Goal: Complete application form

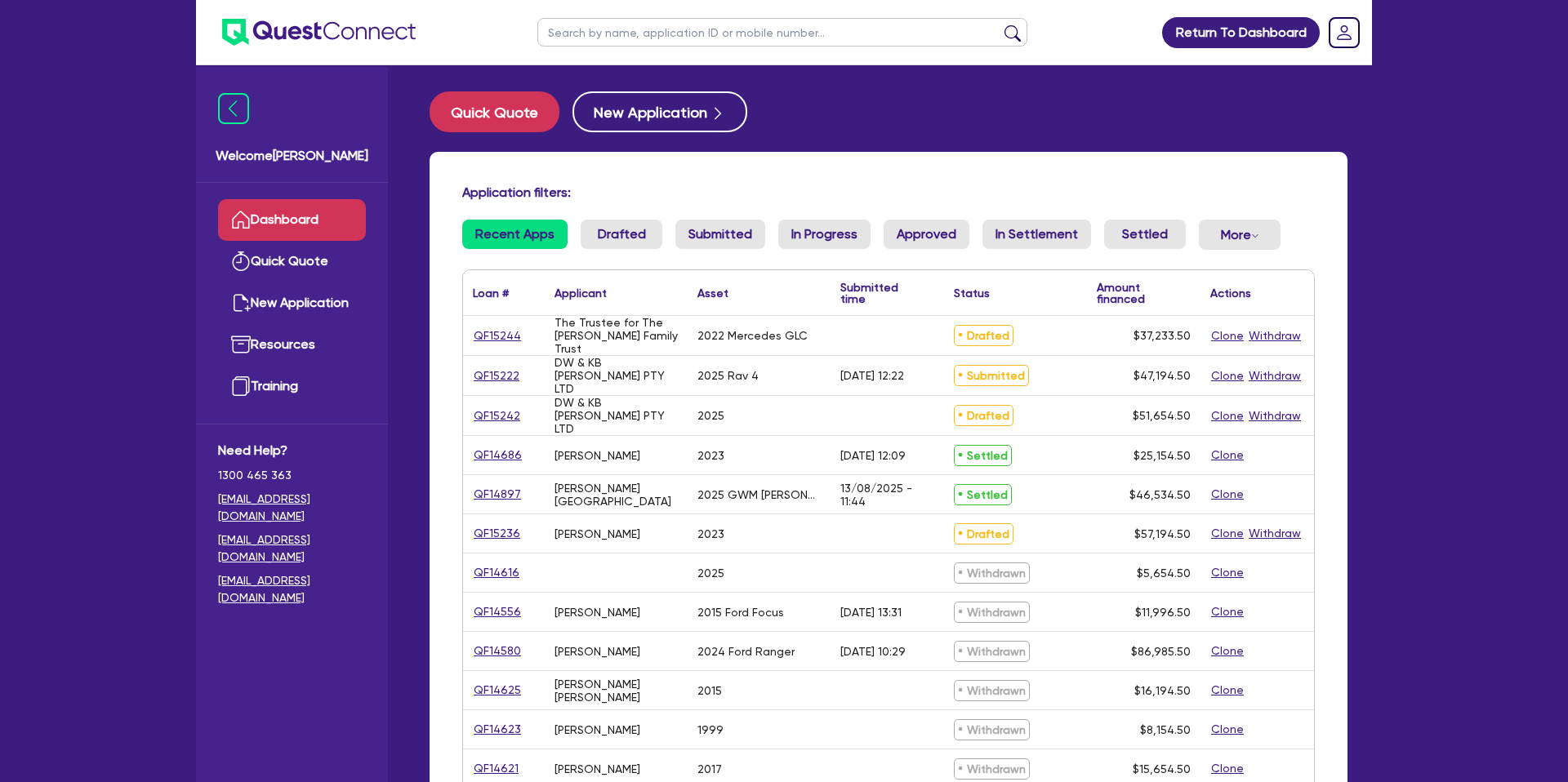
drag, startPoint x: 637, startPoint y: 37, endPoint x: 632, endPoint y: 29, distance: 9.4
click at [632, 33] on input "text" at bounding box center [782, 32] width 490 height 28
type input "debra"
click at [1000, 24] on button "submit" at bounding box center [1013, 36] width 26 height 23
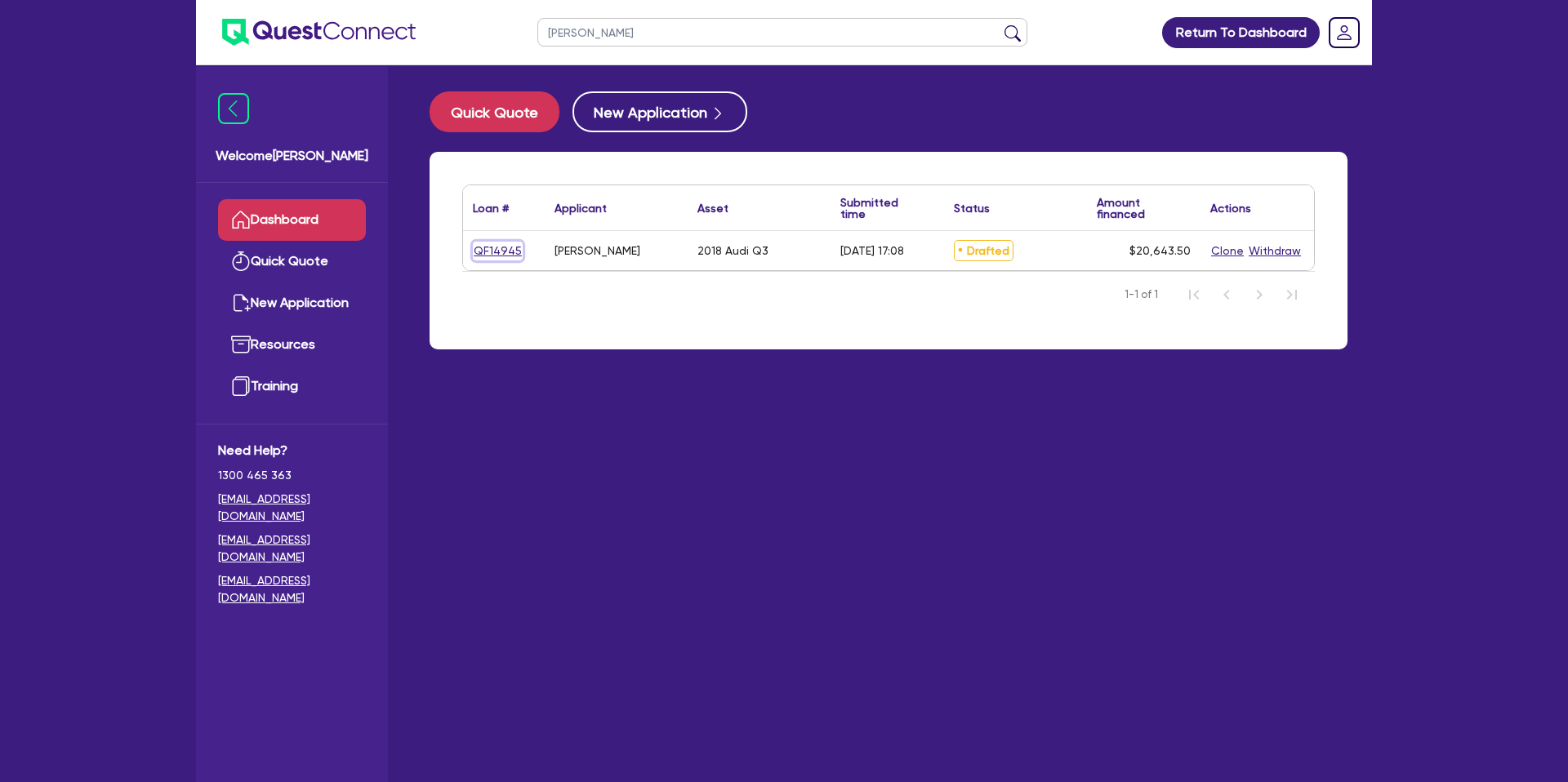
click at [487, 248] on link "QF14945" at bounding box center [498, 251] width 50 height 19
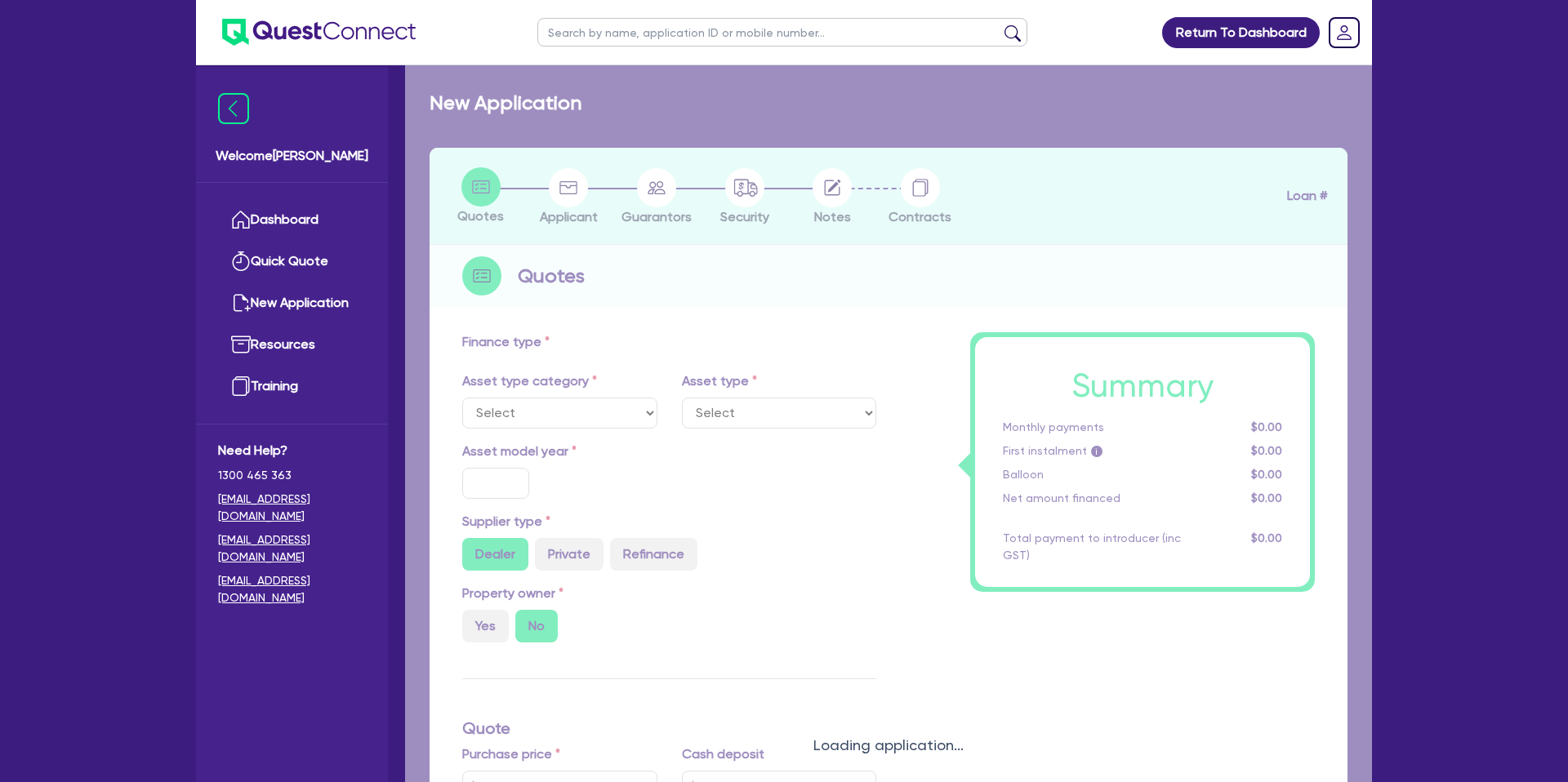
select select "CARS_AND_LIGHT_TRUCKS"
type input "2018"
radio input "false"
radio input "true"
type input "21,000"
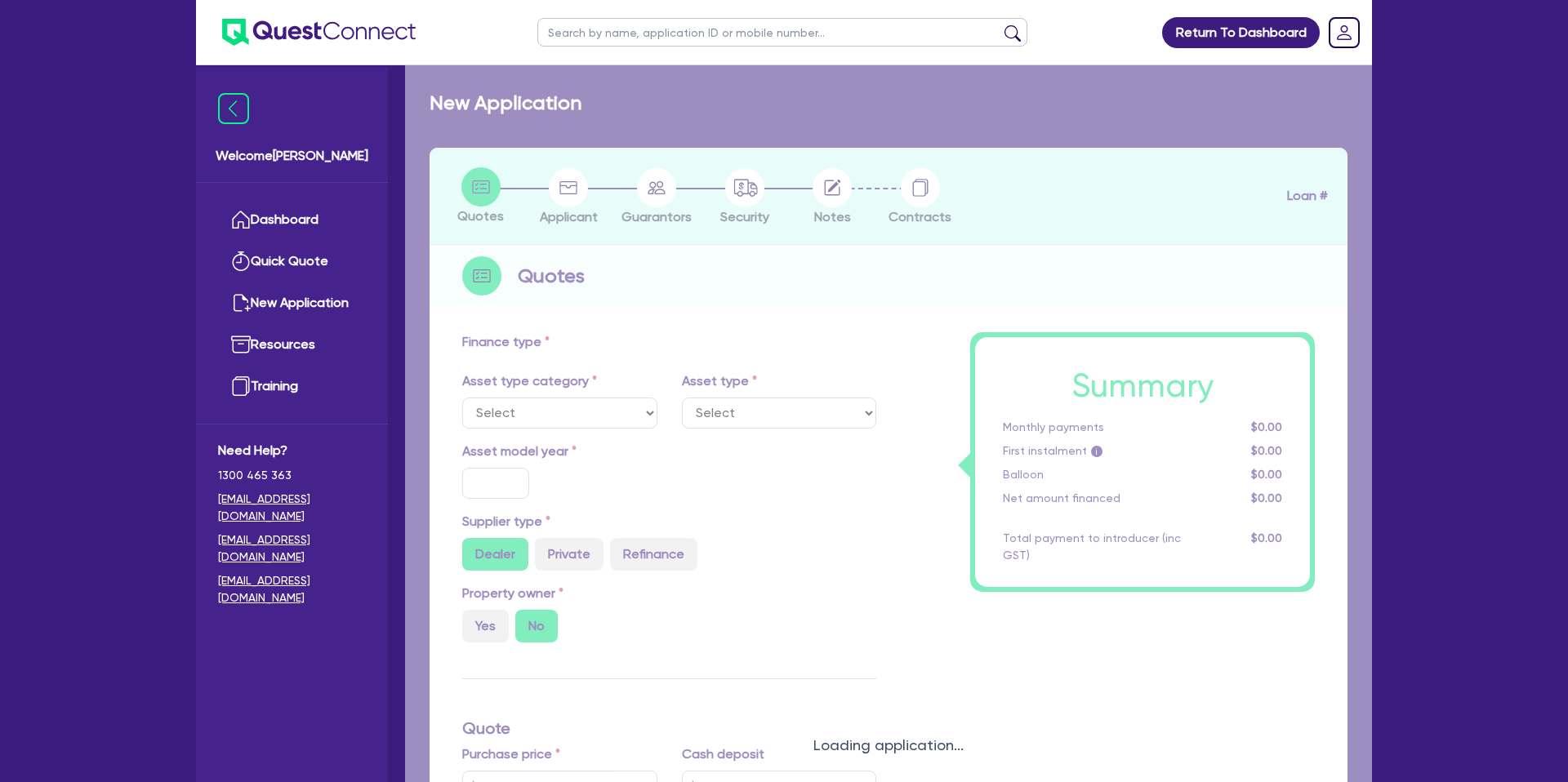
type input "2,100"
type input "1"
type input "206.44"
type input "9.45"
type input "990"
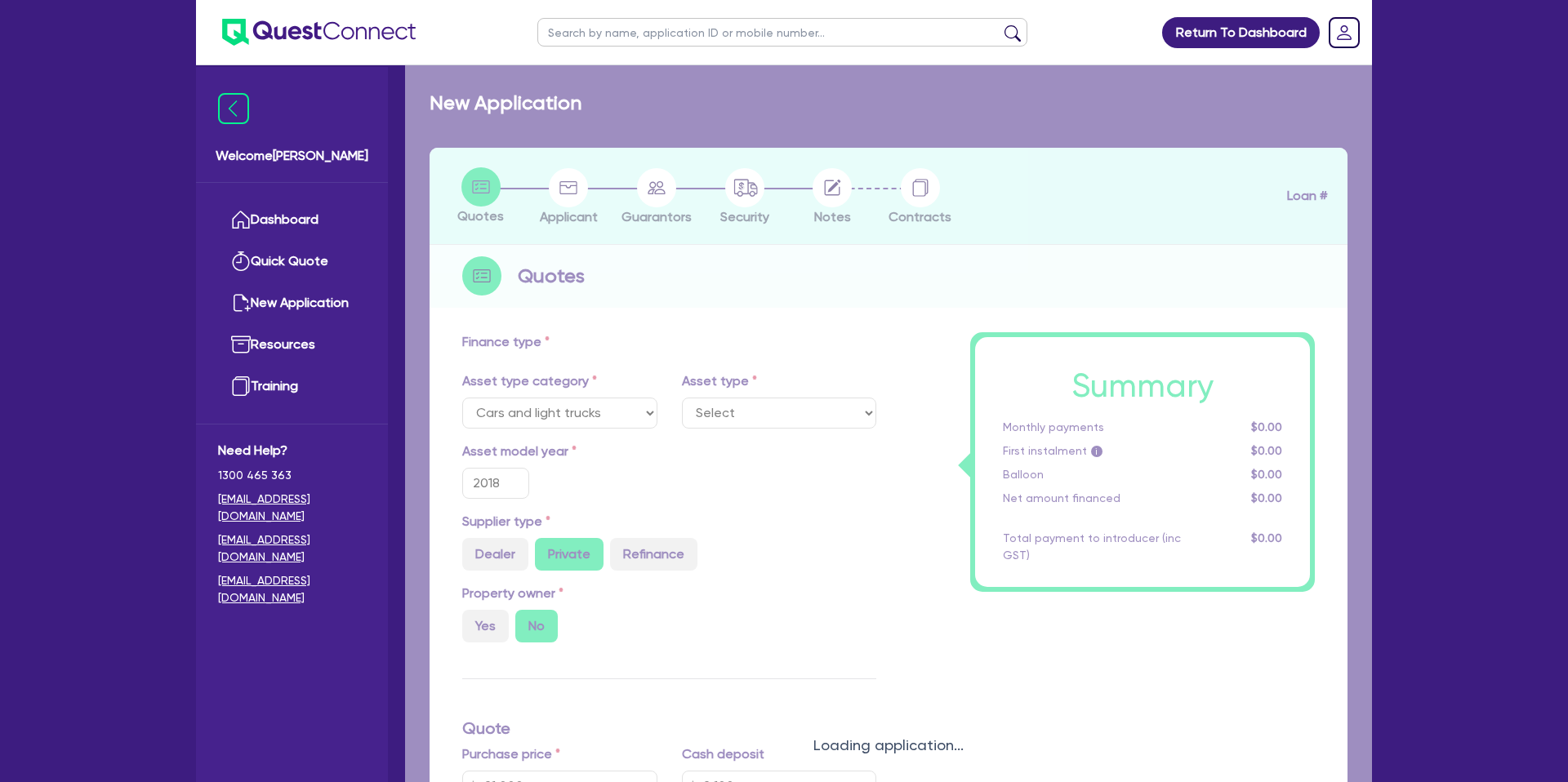
select select "PASSENGER_VEHICLES"
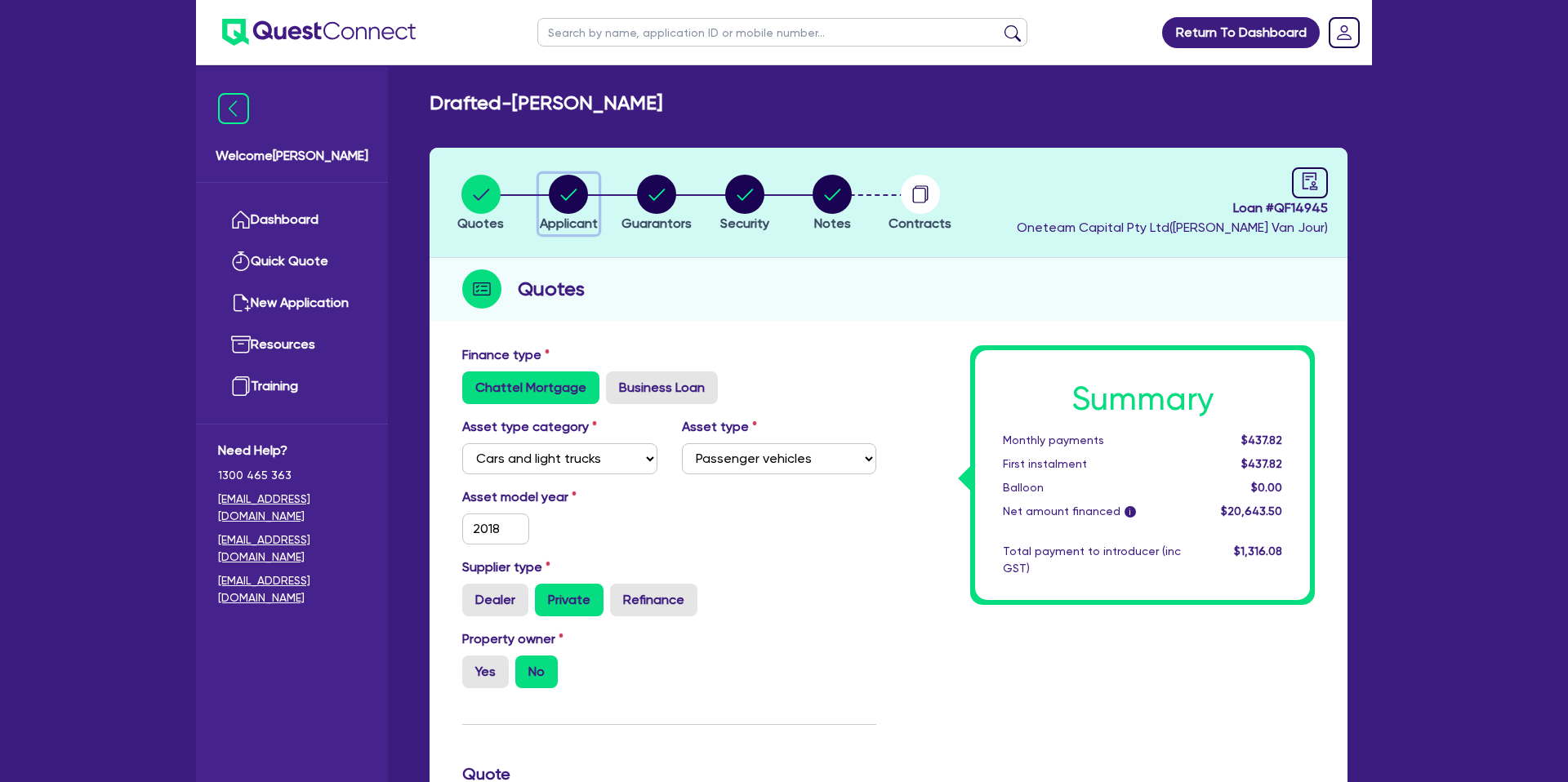
click at [556, 195] on circle "button" at bounding box center [568, 195] width 40 height 40
select select "SOLE_TRADER"
select select "RENTAL_REAL_ESTATE"
select select "REAL_ESTATE_SERVICES"
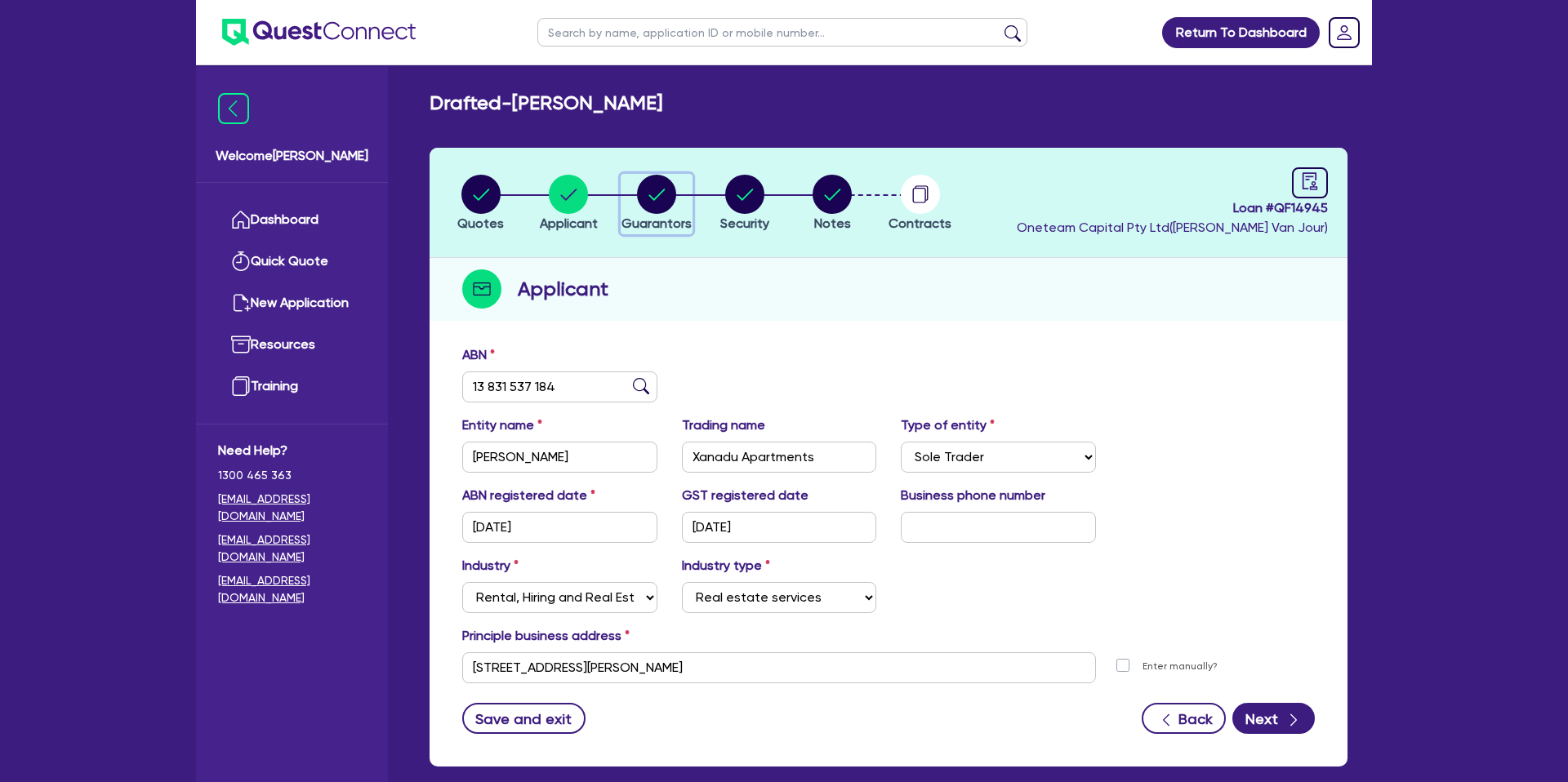
click at [650, 191] on circle "button" at bounding box center [657, 195] width 40 height 40
select select "MRS"
select select "VIC"
select select "SINGLE"
select select "CASH"
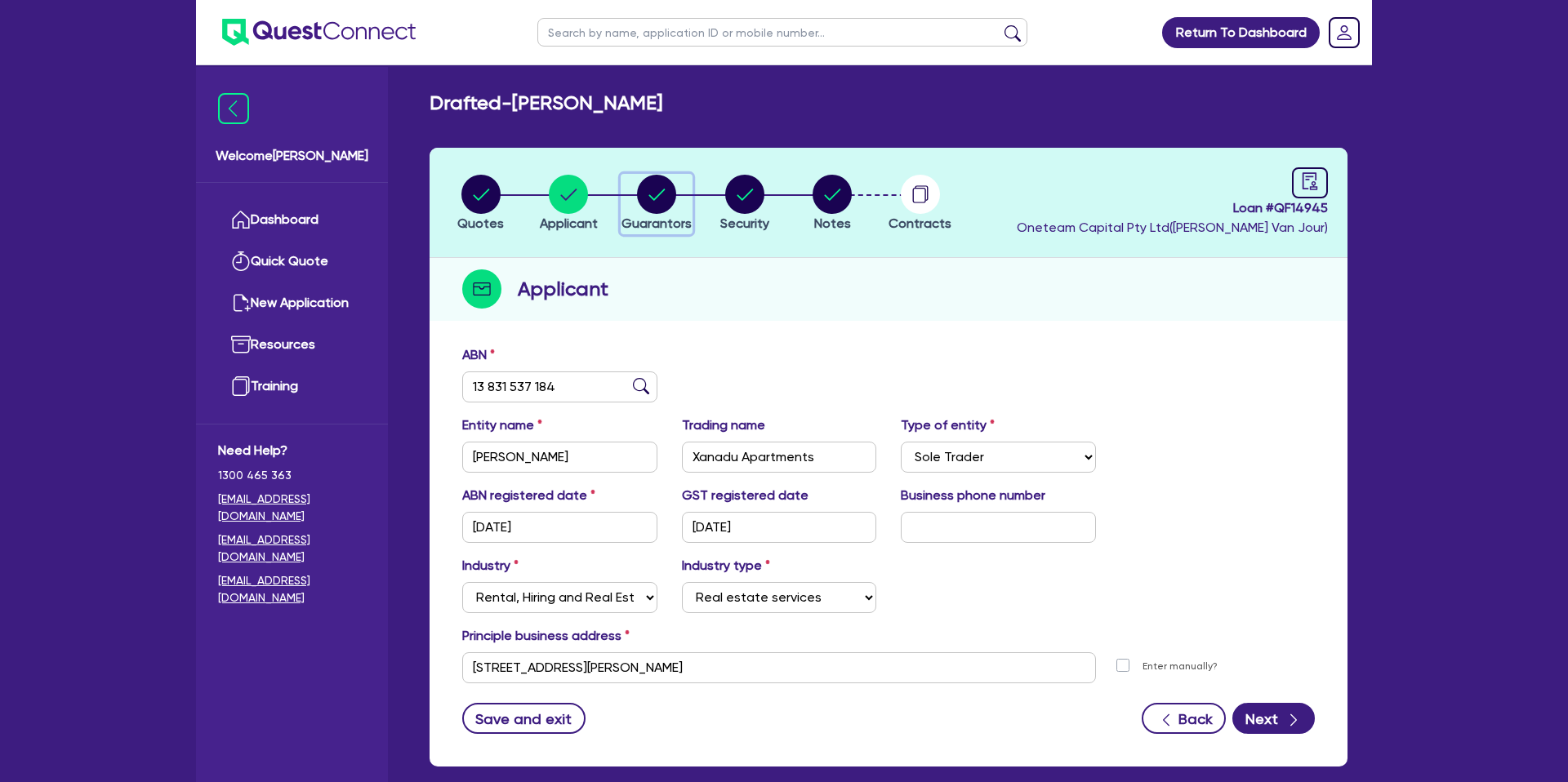
select select "CREDIT_CARD"
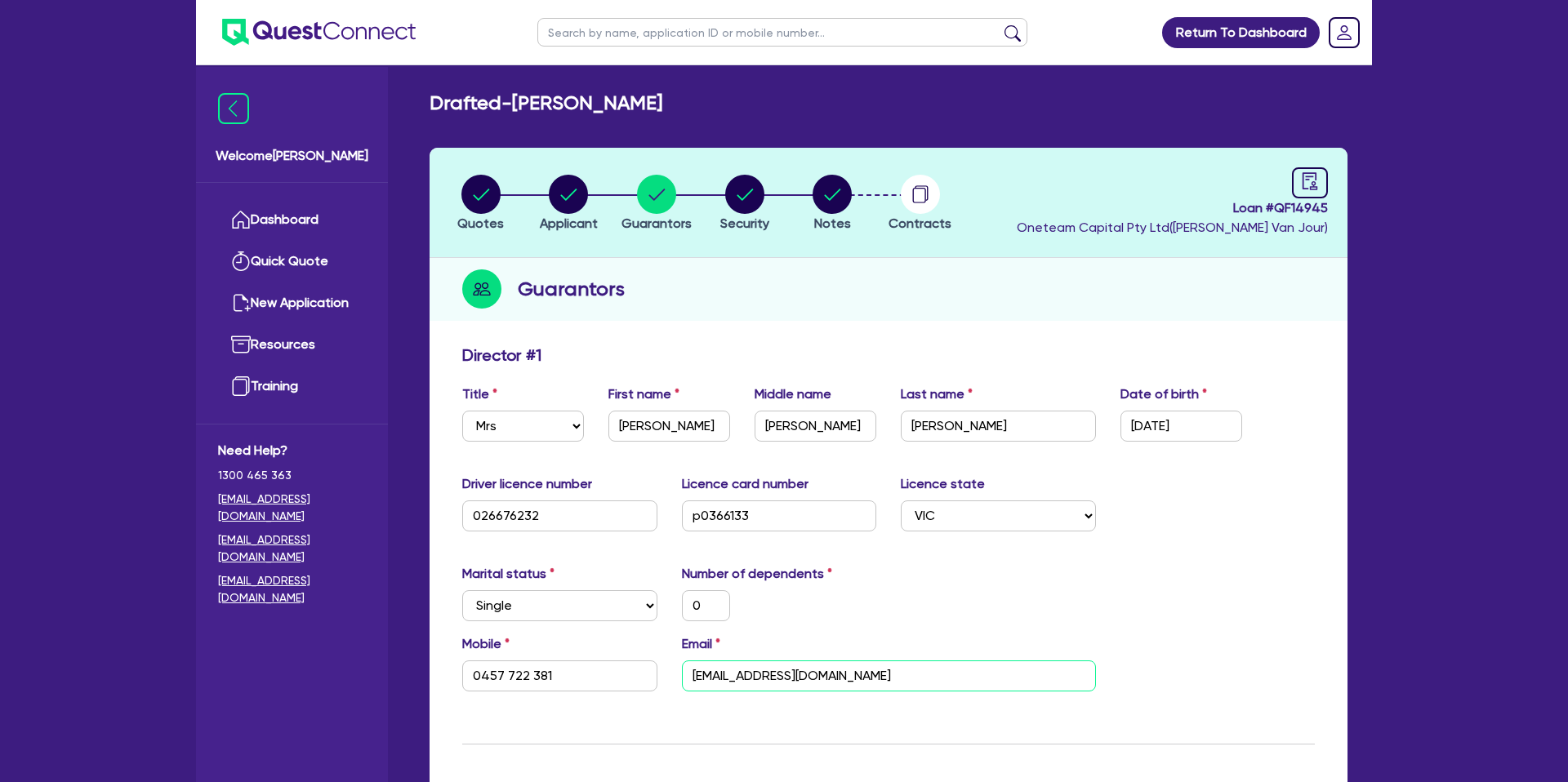
click at [740, 676] on input "debra3898@gmail.com" at bounding box center [889, 676] width 414 height 31
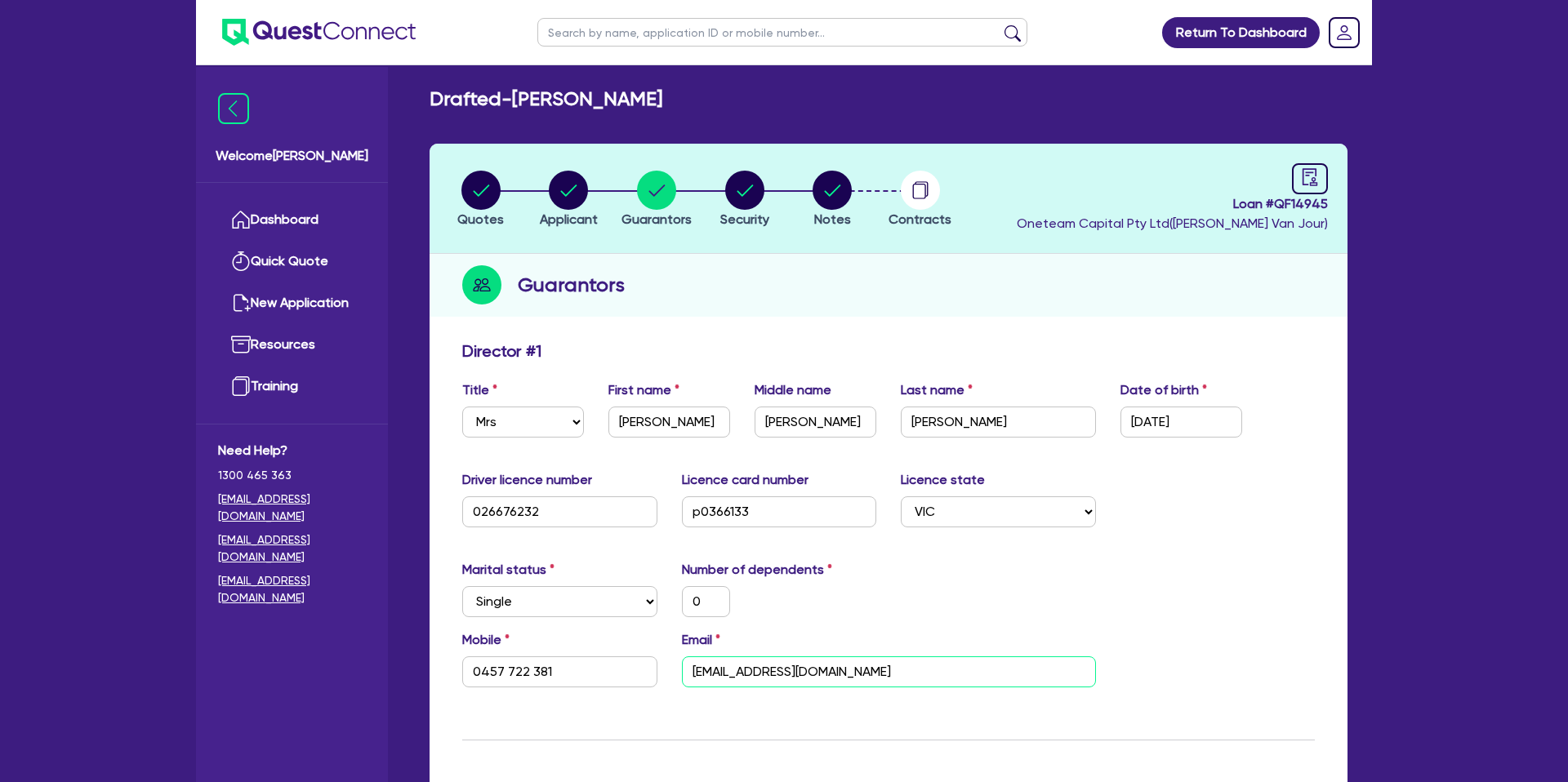
scroll to position [6, 0]
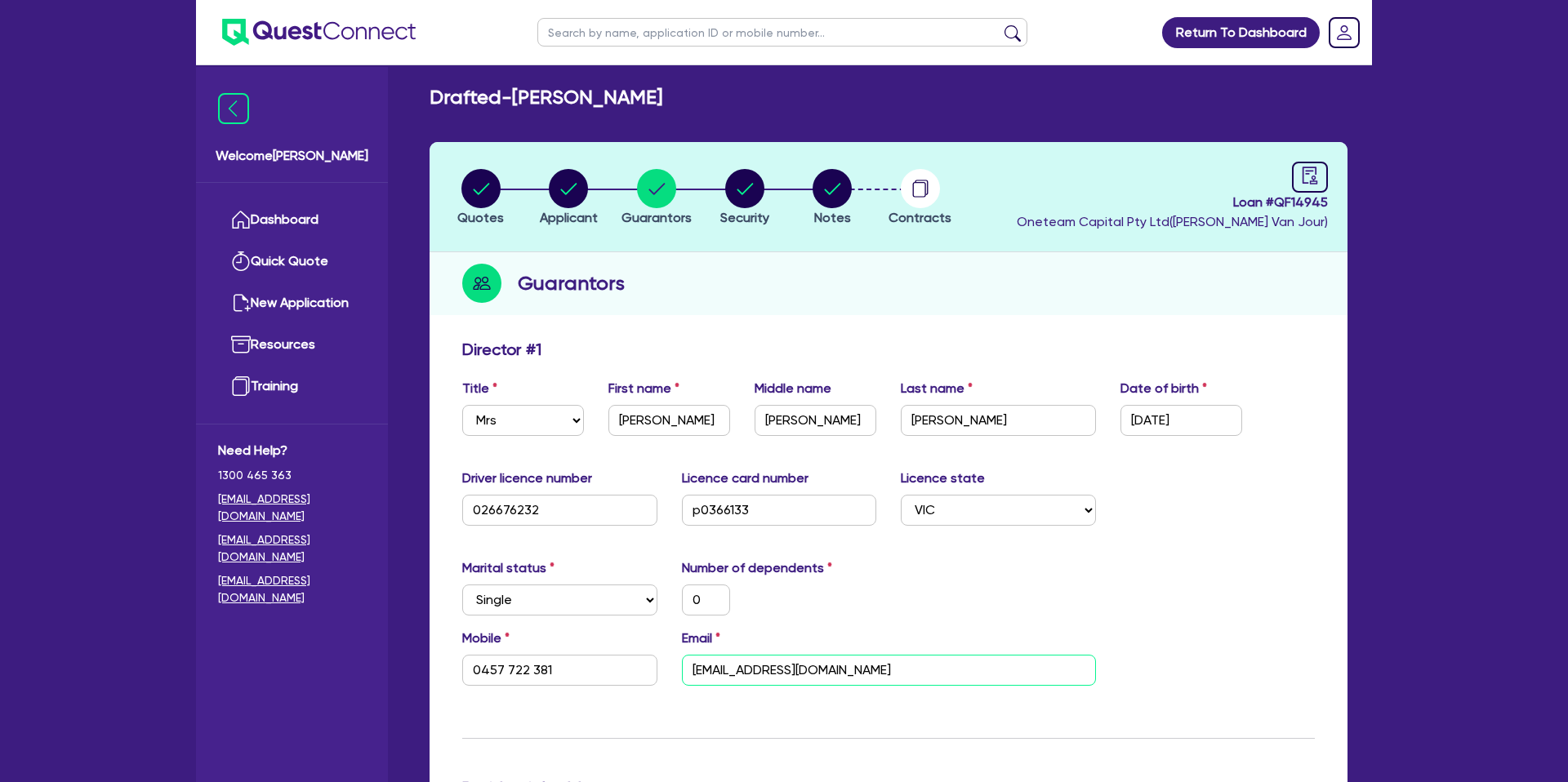
click at [739, 676] on input "debra3898@gmail.com" at bounding box center [889, 670] width 414 height 31
drag, startPoint x: 1281, startPoint y: 201, endPoint x: 1352, endPoint y: 203, distance: 71.0
copy span "QF14945"
drag, startPoint x: 1206, startPoint y: 200, endPoint x: 1224, endPoint y: 199, distance: 18.0
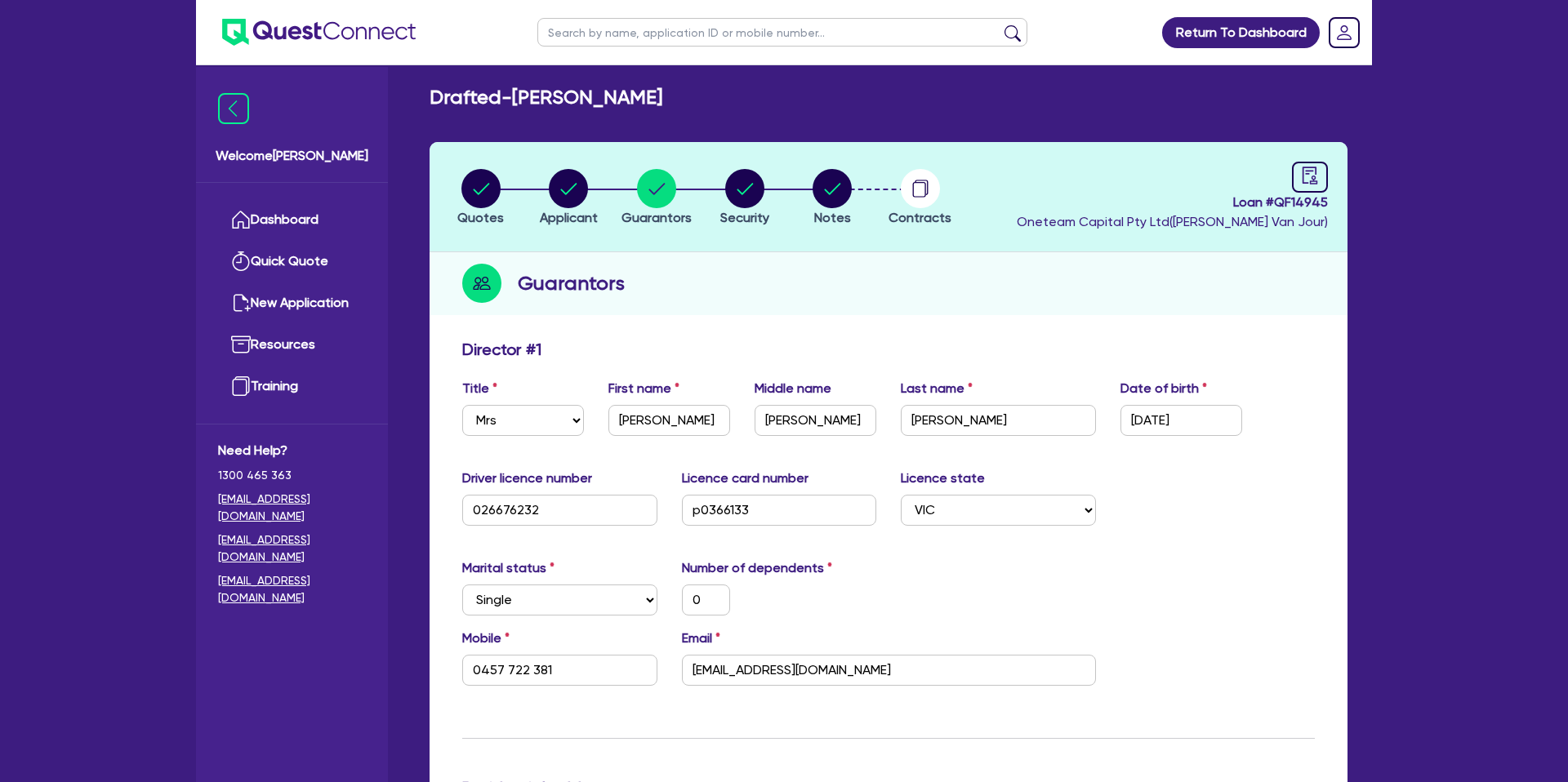
click at [1211, 199] on span "Loan # QF14945" at bounding box center [1173, 202] width 312 height 20
drag, startPoint x: 1279, startPoint y: 202, endPoint x: 1326, endPoint y: 201, distance: 47.0
click at [1326, 201] on span "Loan # QF14945" at bounding box center [1173, 202] width 312 height 20
copy span "QF14945"
drag, startPoint x: 520, startPoint y: 98, endPoint x: 796, endPoint y: 109, distance: 276.2
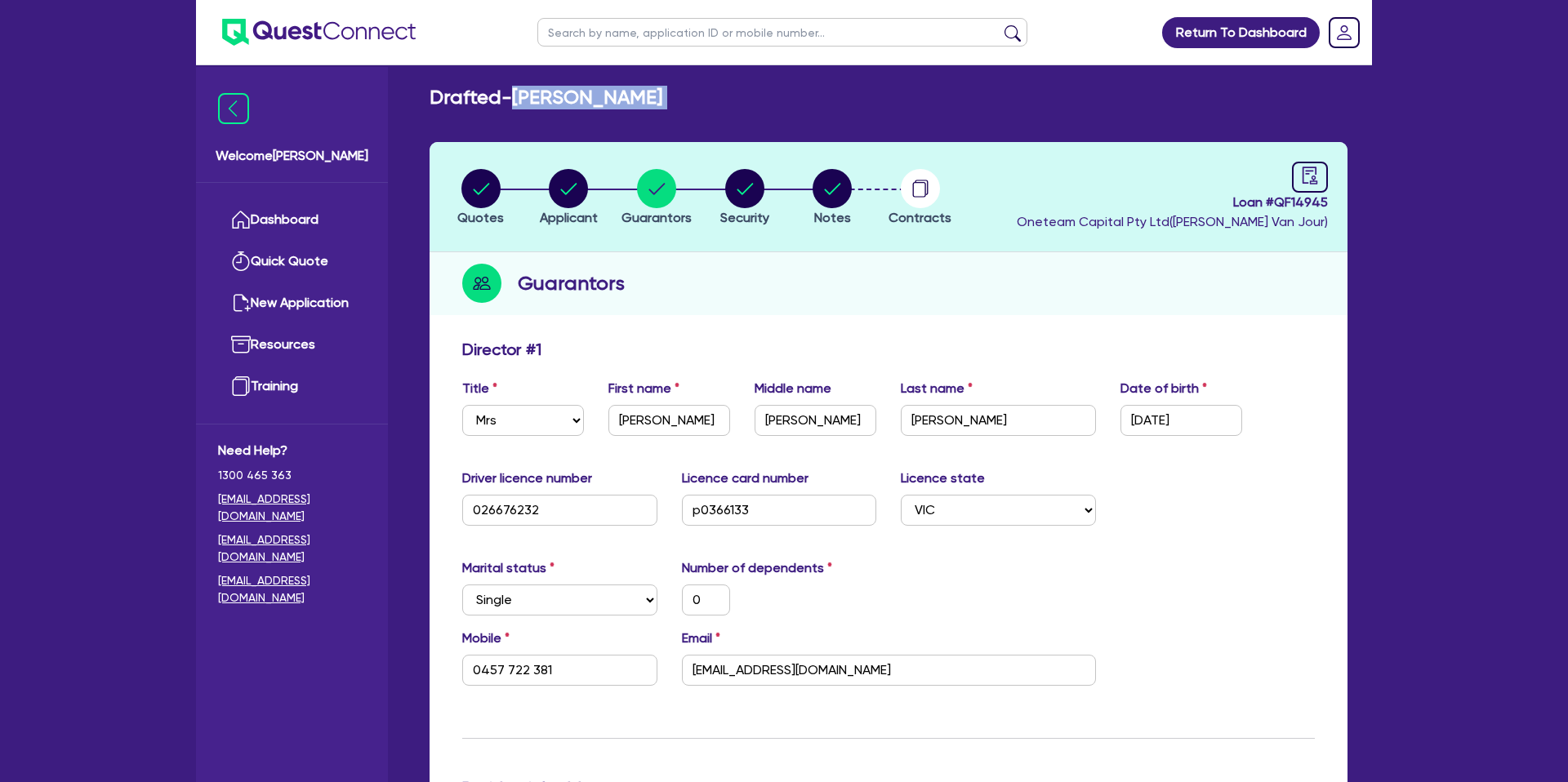
copy div "CASEY, DEBRA MARIE Quotes Applicant Guarantors Security Notes Contracts"
